Goal: Obtain resource: Obtain resource

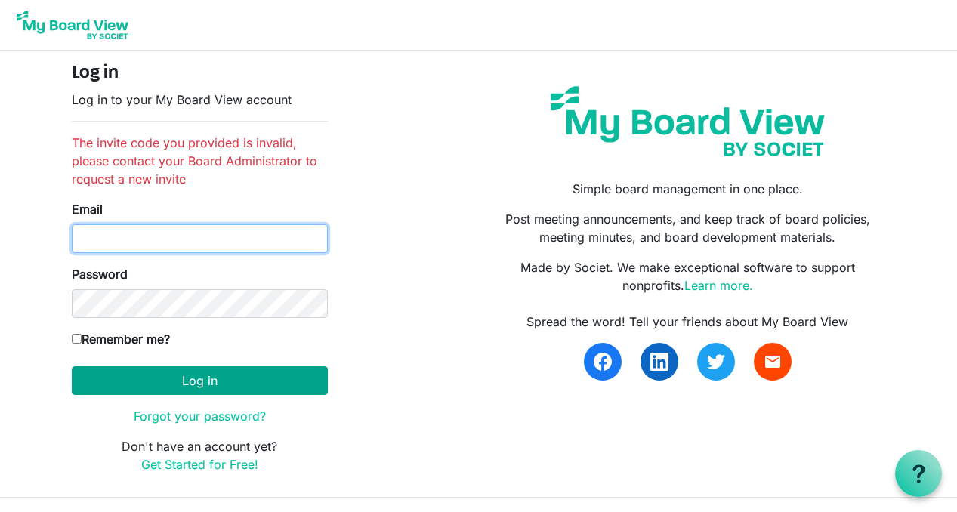
type input "ashleyeilers19@gmail.com"
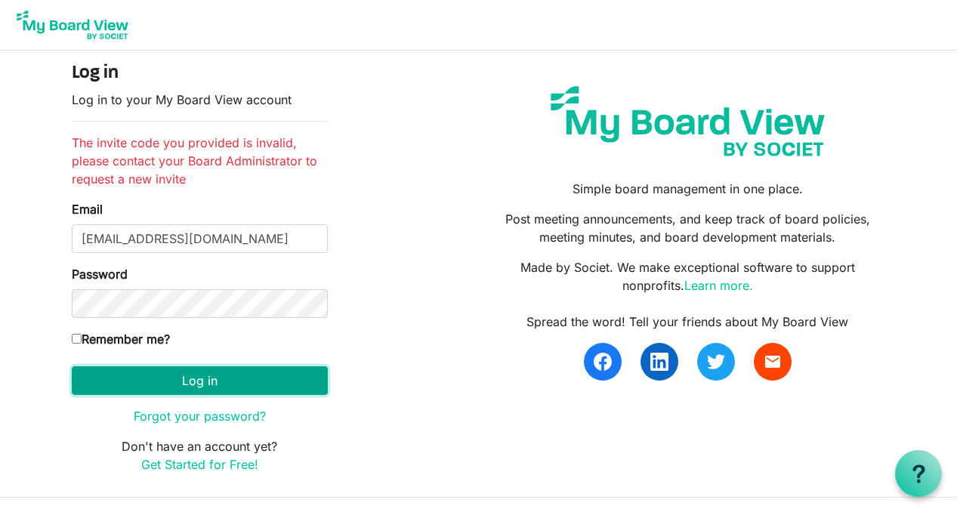
click at [172, 378] on button "Log in" at bounding box center [200, 380] width 256 height 29
click at [205, 389] on button "Log in" at bounding box center [200, 380] width 256 height 29
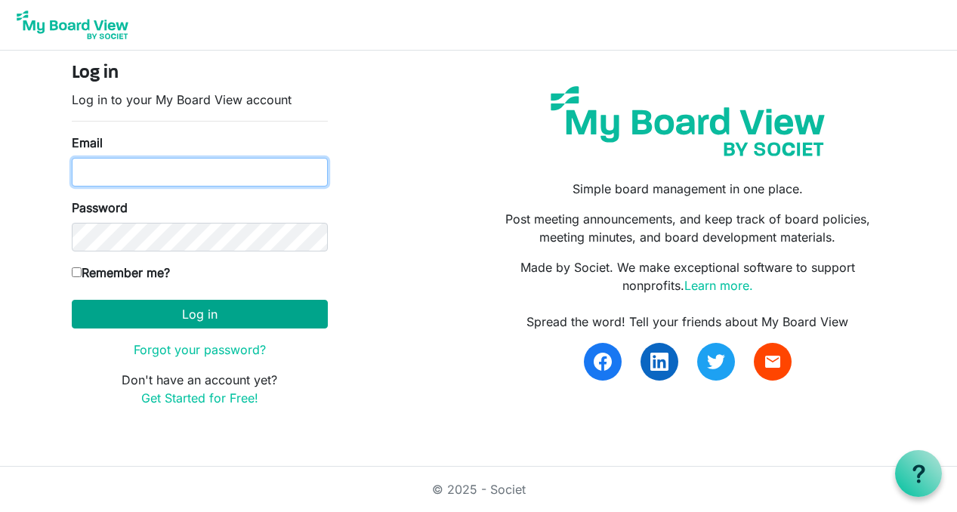
type input "ashleyeilers19@gmail.com"
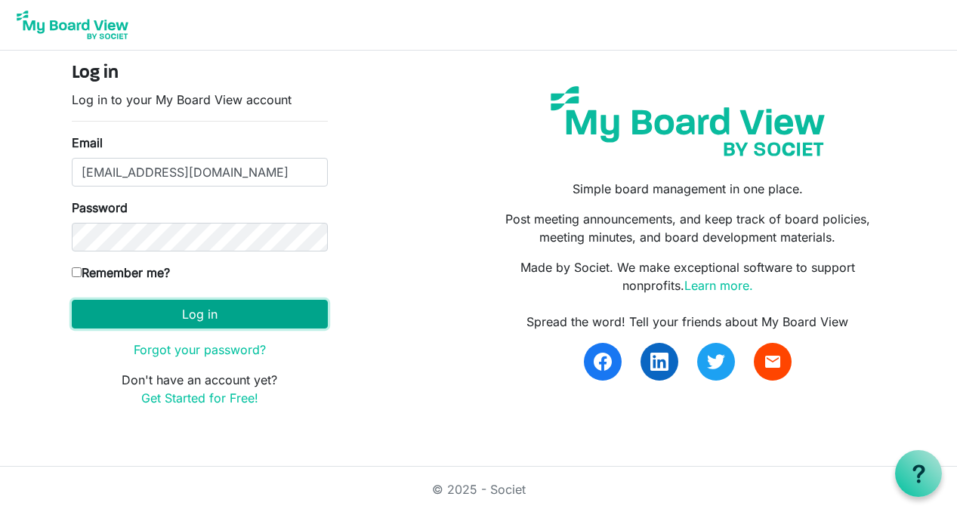
click at [219, 326] on button "Log in" at bounding box center [200, 314] width 256 height 29
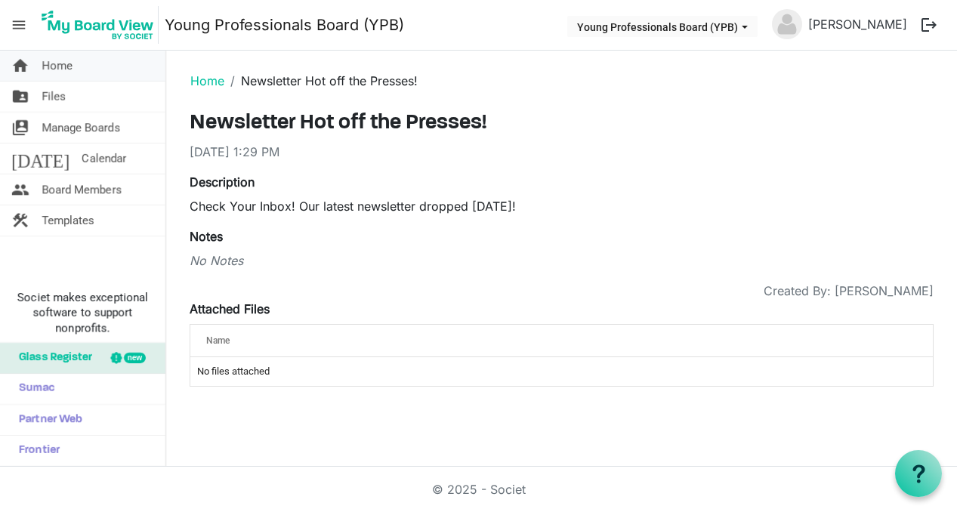
click at [67, 69] on span "Home" at bounding box center [57, 66] width 31 height 30
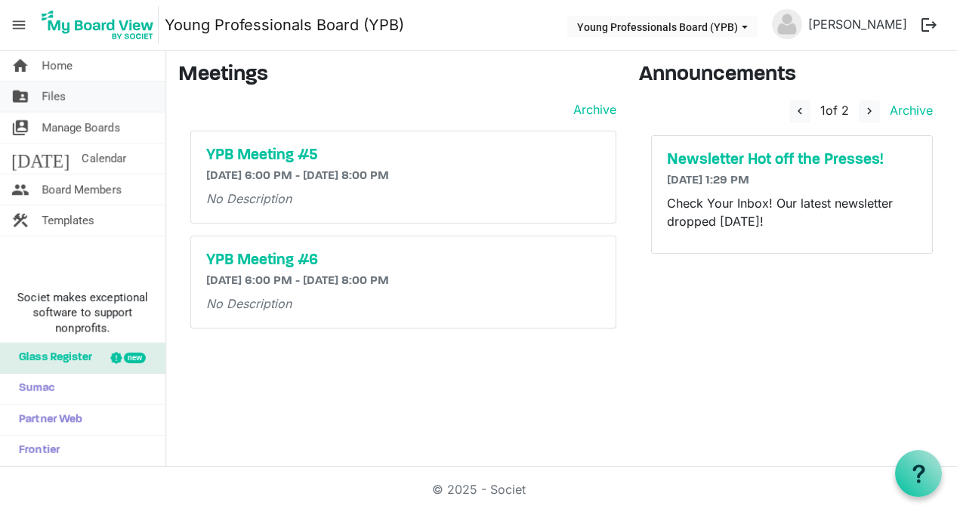
click at [76, 97] on link "folder_shared Files" at bounding box center [82, 97] width 165 height 30
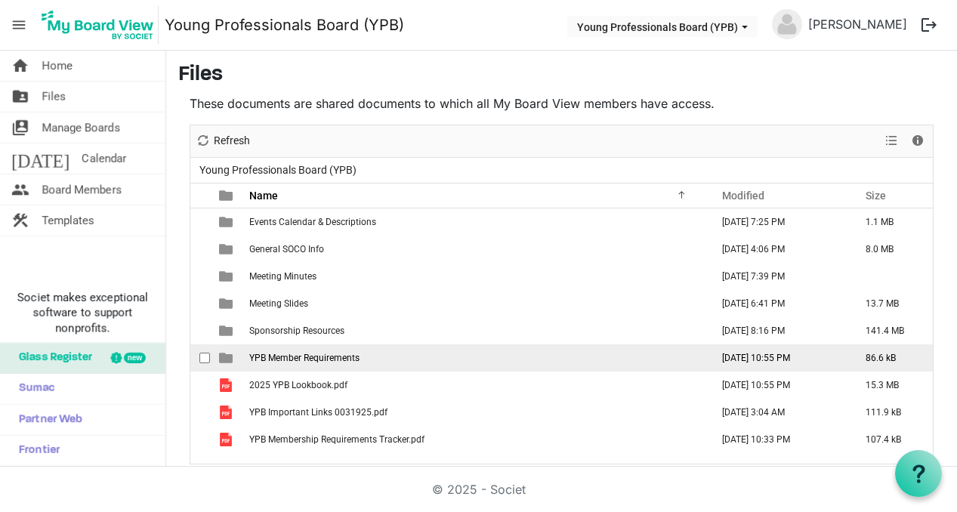
click at [307, 362] on span "YPB Member Requirements" at bounding box center [304, 358] width 110 height 11
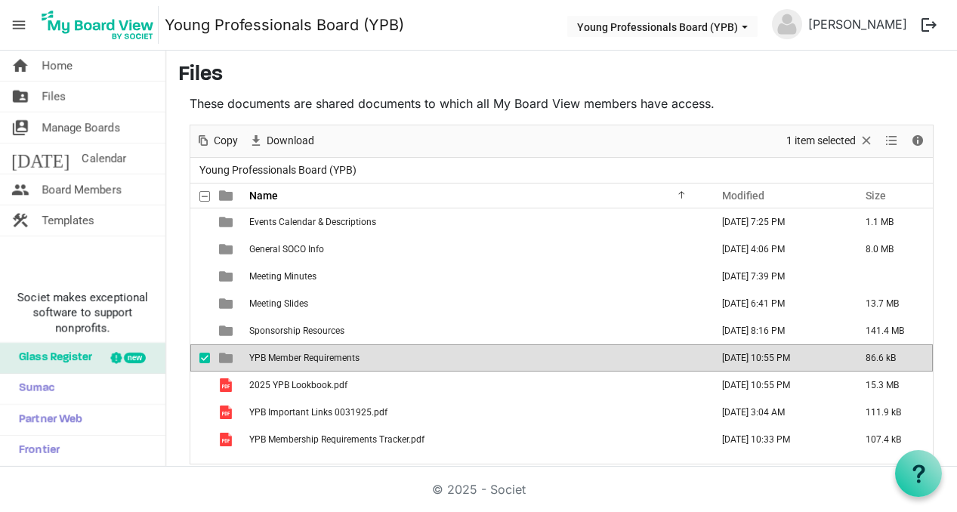
click at [307, 362] on span "YPB Member Requirements" at bounding box center [304, 358] width 110 height 11
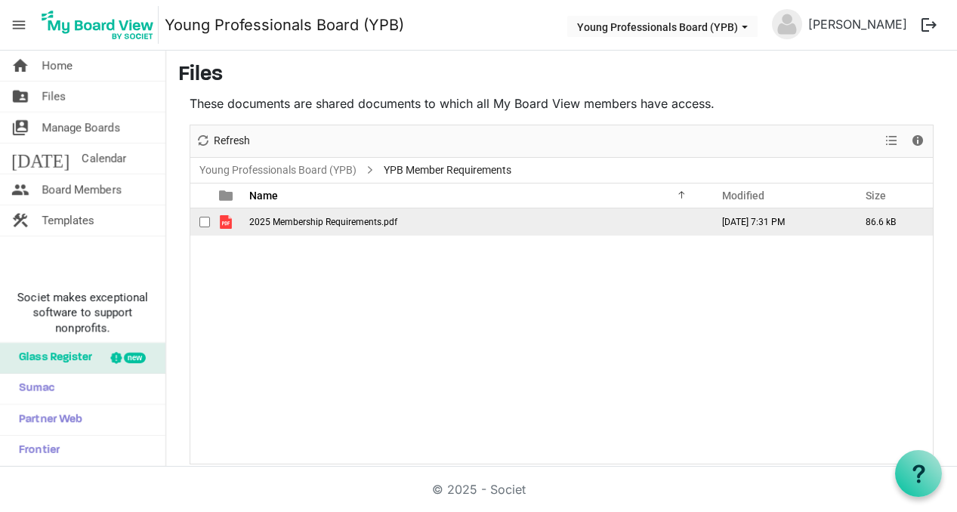
click at [314, 220] on span "2025 Membership Requirements.pdf" at bounding box center [323, 222] width 148 height 11
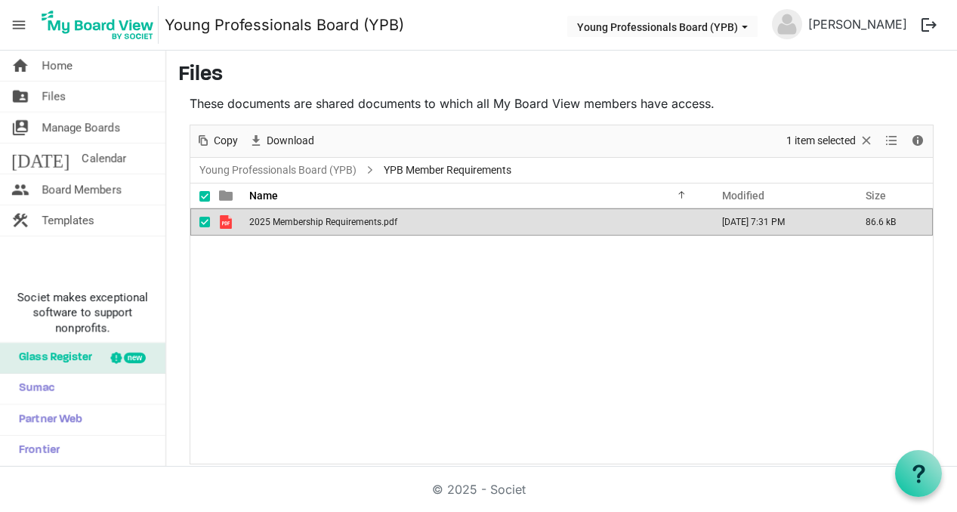
click at [314, 220] on span "2025 Membership Requirements.pdf" at bounding box center [323, 222] width 148 height 11
click at [102, 97] on link "folder_shared Files" at bounding box center [82, 97] width 165 height 30
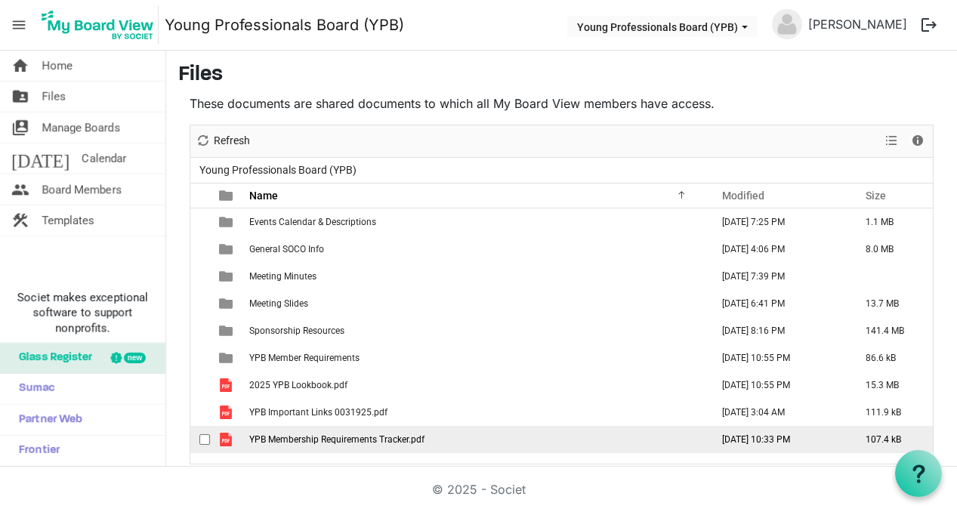
click at [318, 440] on span "YPB Membership Requirements Tracker.pdf" at bounding box center [336, 439] width 175 height 11
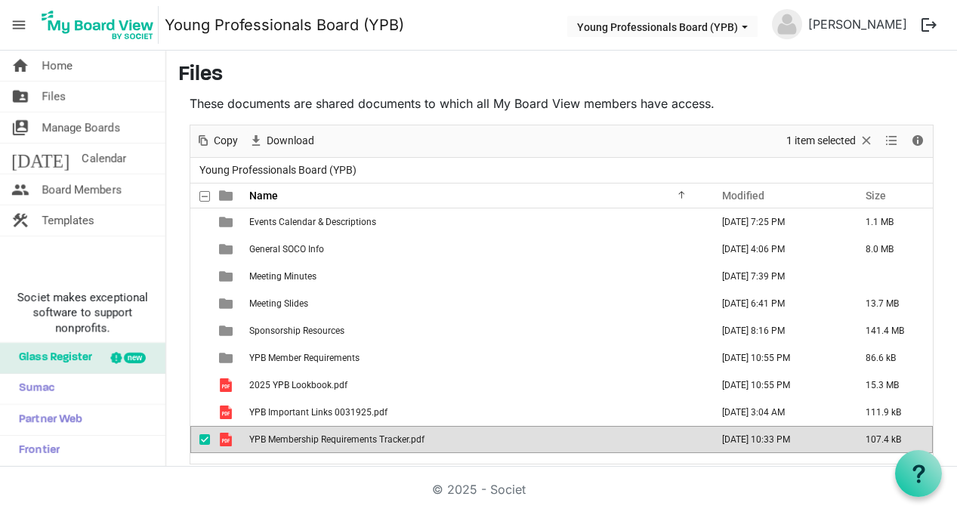
click at [318, 440] on span "YPB Membership Requirements Tracker.pdf" at bounding box center [336, 439] width 175 height 11
click at [267, 434] on span "YPB Membership Requirements Tracker.pdf" at bounding box center [336, 439] width 175 height 11
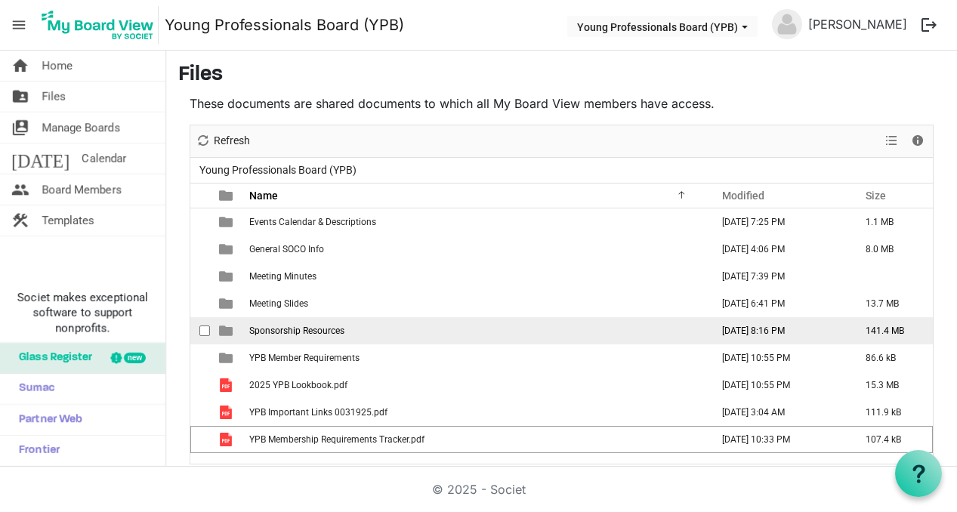
click at [323, 332] on span "Sponsorship Resources" at bounding box center [296, 330] width 95 height 11
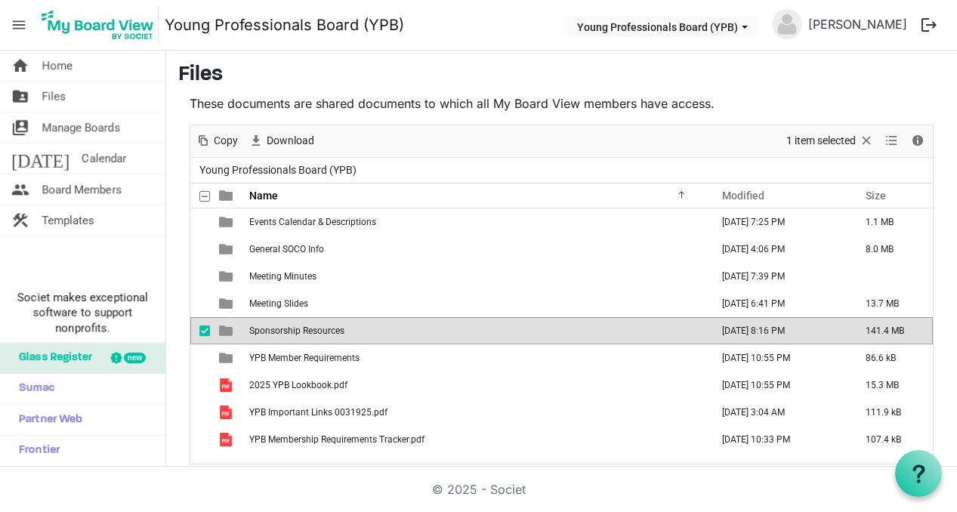
click at [268, 329] on span "Sponsorship Resources" at bounding box center [296, 330] width 95 height 11
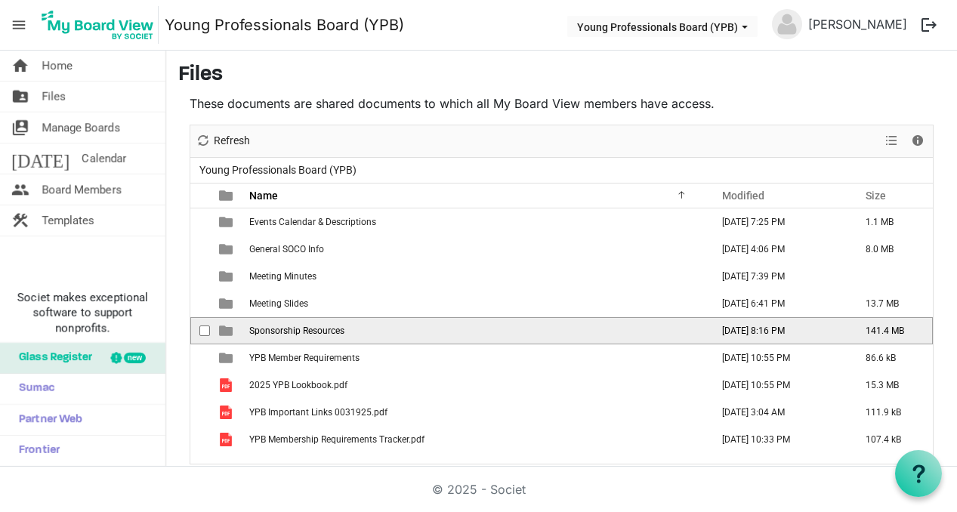
click at [331, 334] on span "Sponsorship Resources" at bounding box center [296, 330] width 95 height 11
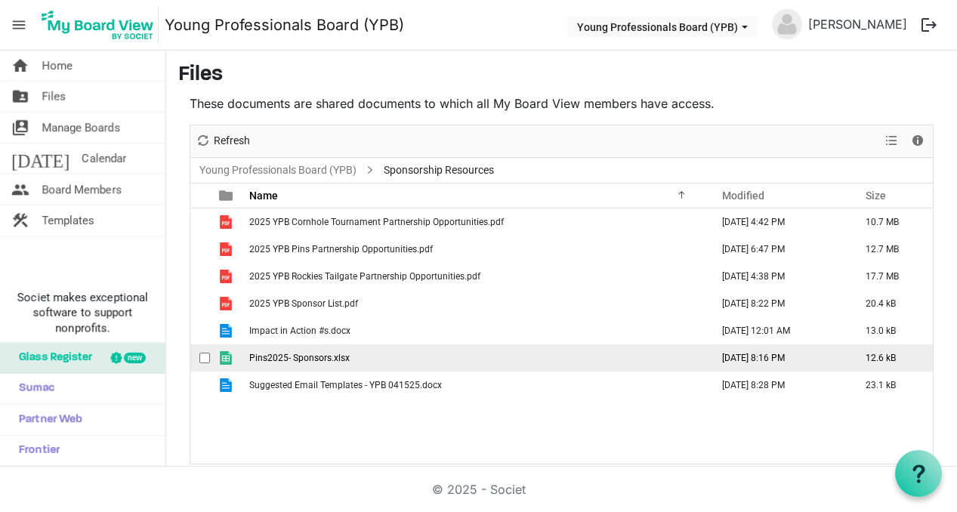
click at [331, 356] on span "Pins2025- Sponsors.xlsx" at bounding box center [299, 358] width 100 height 11
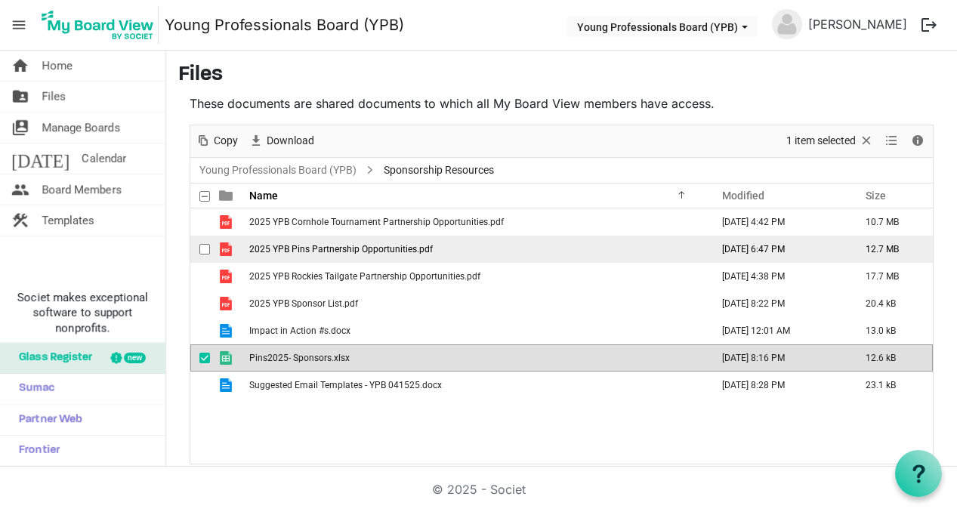
click at [302, 242] on td "2025 YPB Pins Partnership Opportunities.pdf" at bounding box center [475, 249] width 461 height 27
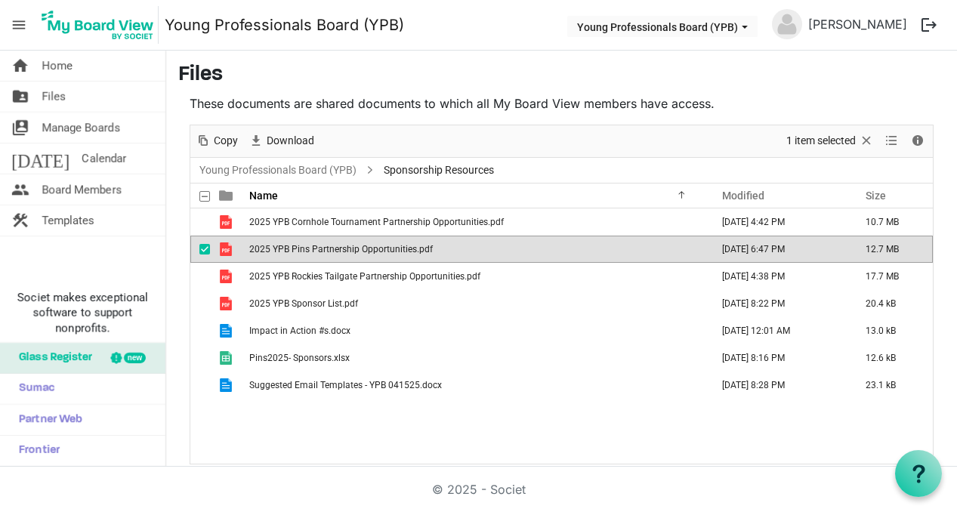
click at [302, 242] on td "2025 YPB Pins Partnership Opportunities.pdf" at bounding box center [475, 249] width 461 height 27
click at [303, 248] on span "2025 YPB Pins Partnership Opportunities.pdf" at bounding box center [340, 249] width 183 height 11
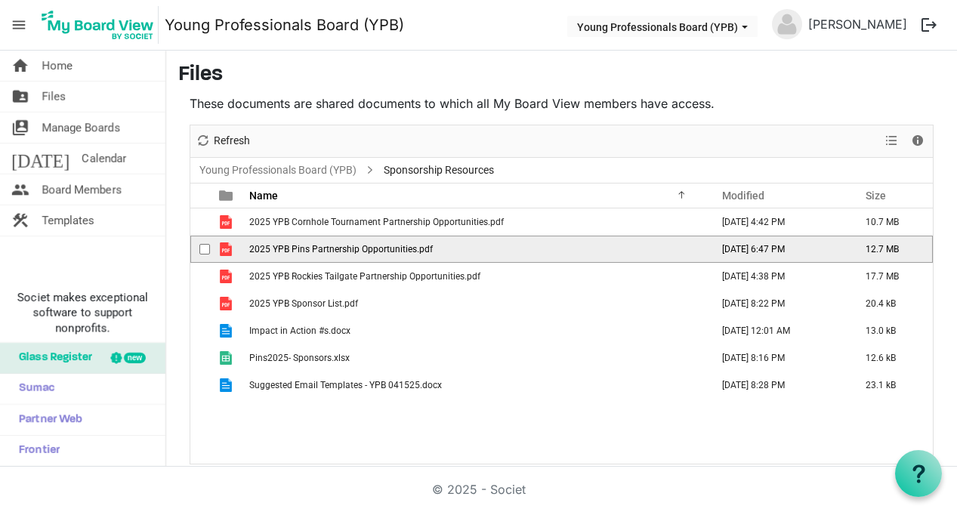
click at [303, 248] on span "2025 YPB Pins Partnership Opportunities.pdf" at bounding box center [340, 249] width 183 height 11
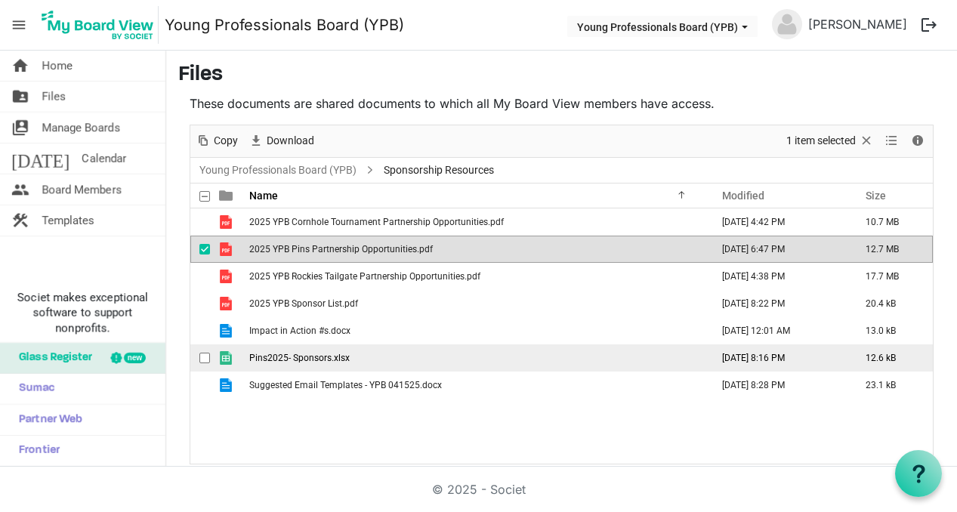
click at [307, 356] on span "Pins2025- Sponsors.xlsx" at bounding box center [299, 358] width 100 height 11
